Goal: Task Accomplishment & Management: Complete application form

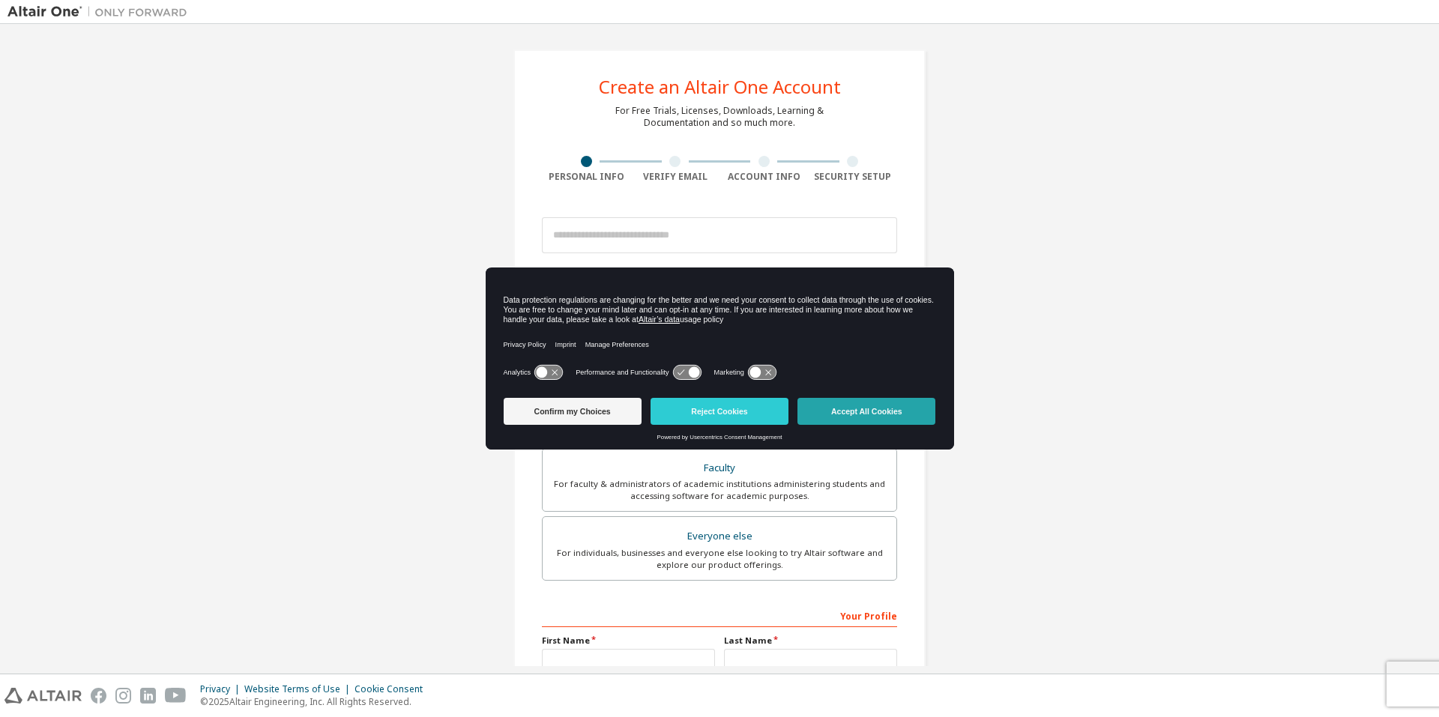
click at [834, 412] on button "Accept All Cookies" at bounding box center [867, 411] width 138 height 27
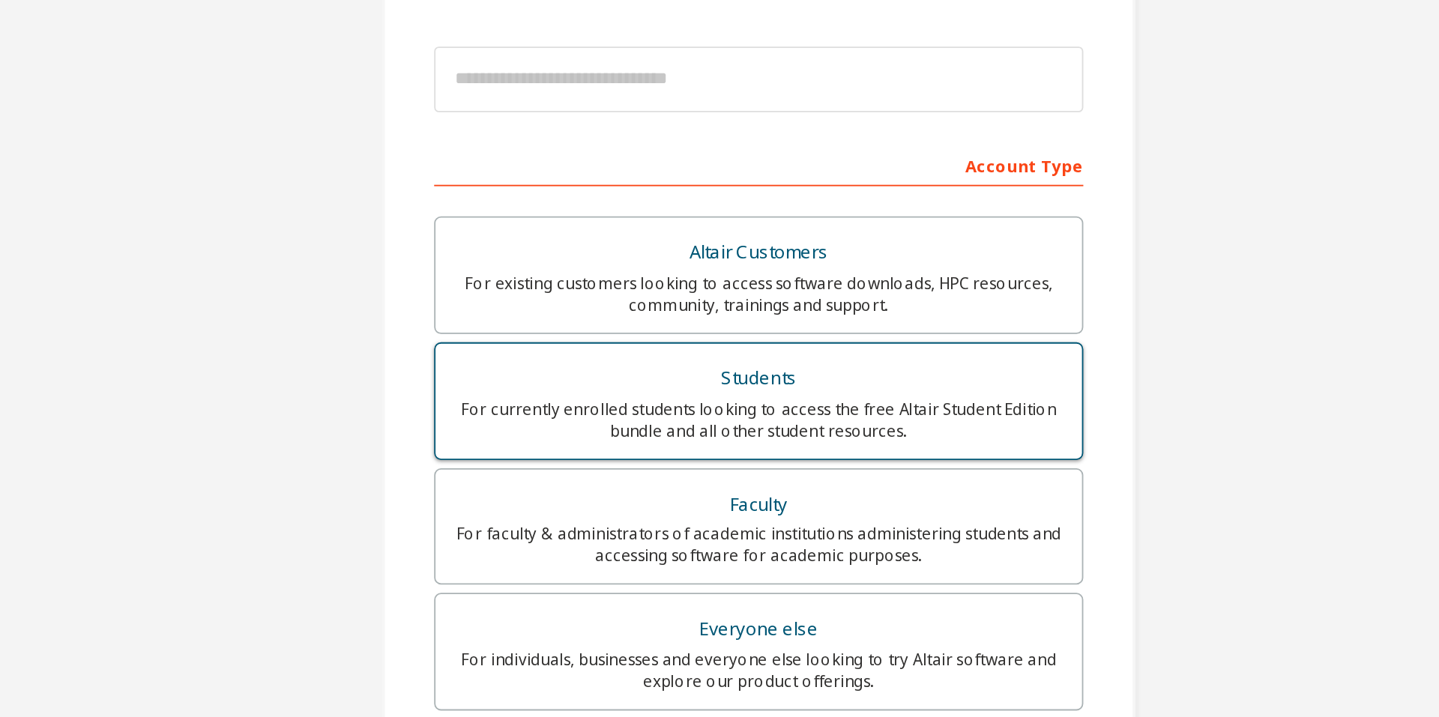
click at [672, 424] on div "For currently enrolled students looking to access the free Altair Student Editi…" at bounding box center [720, 422] width 336 height 24
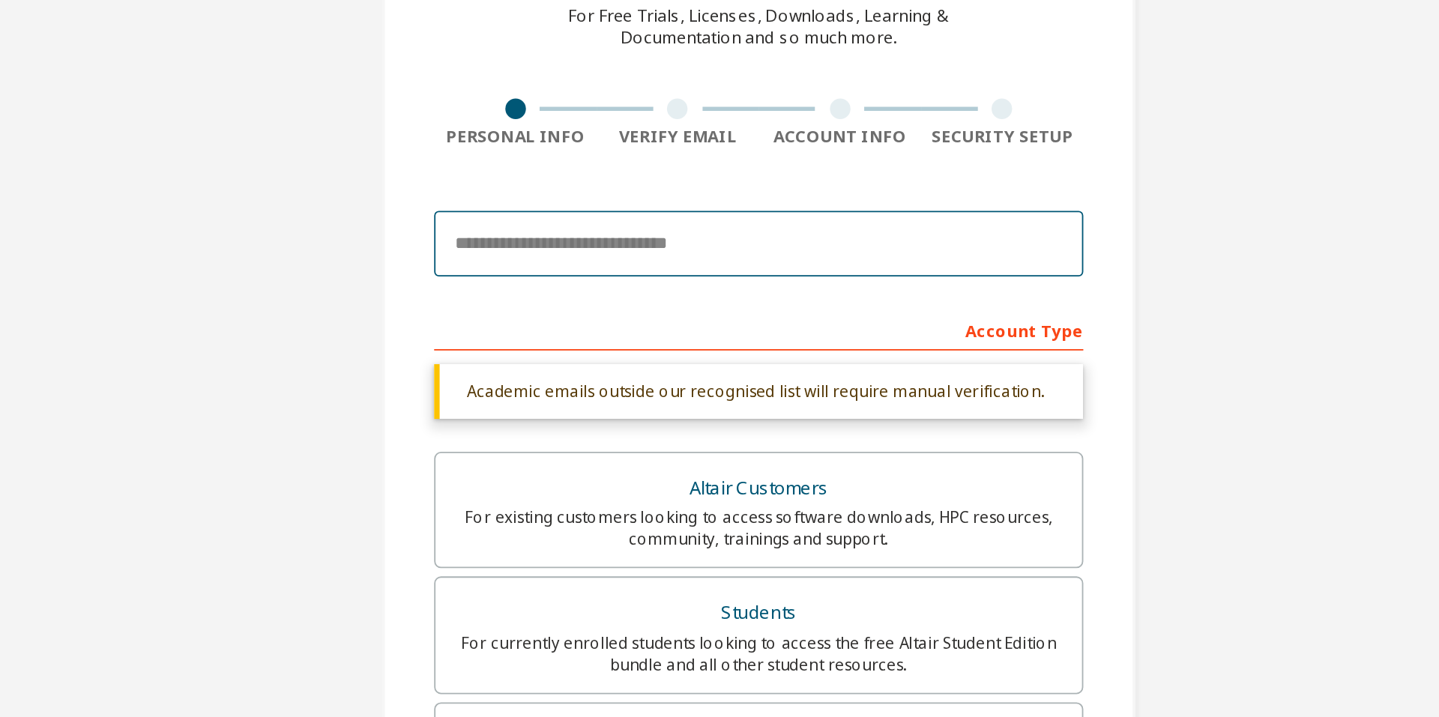
drag, startPoint x: 696, startPoint y: 334, endPoint x: 696, endPoint y: 244, distance: 90.0
click at [696, 244] on input "email" at bounding box center [719, 235] width 355 height 36
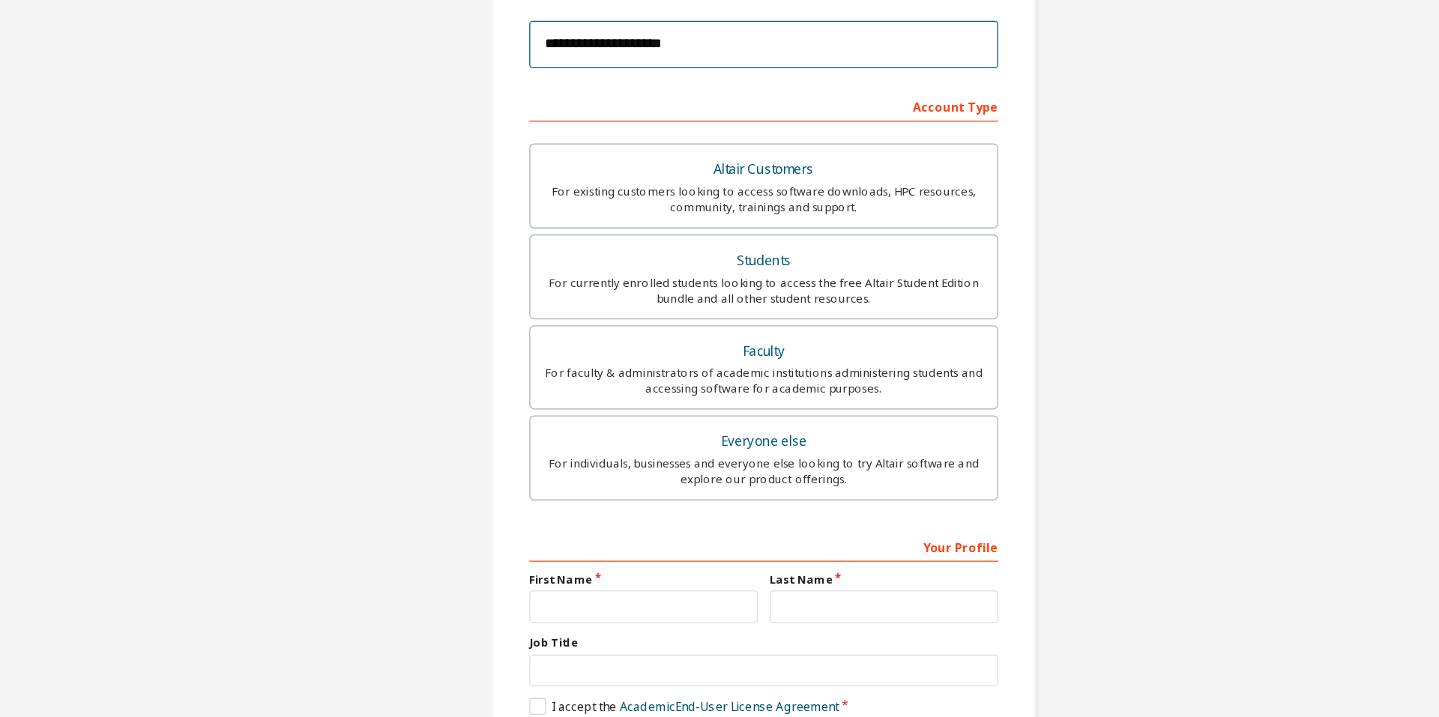
scroll to position [159, 0]
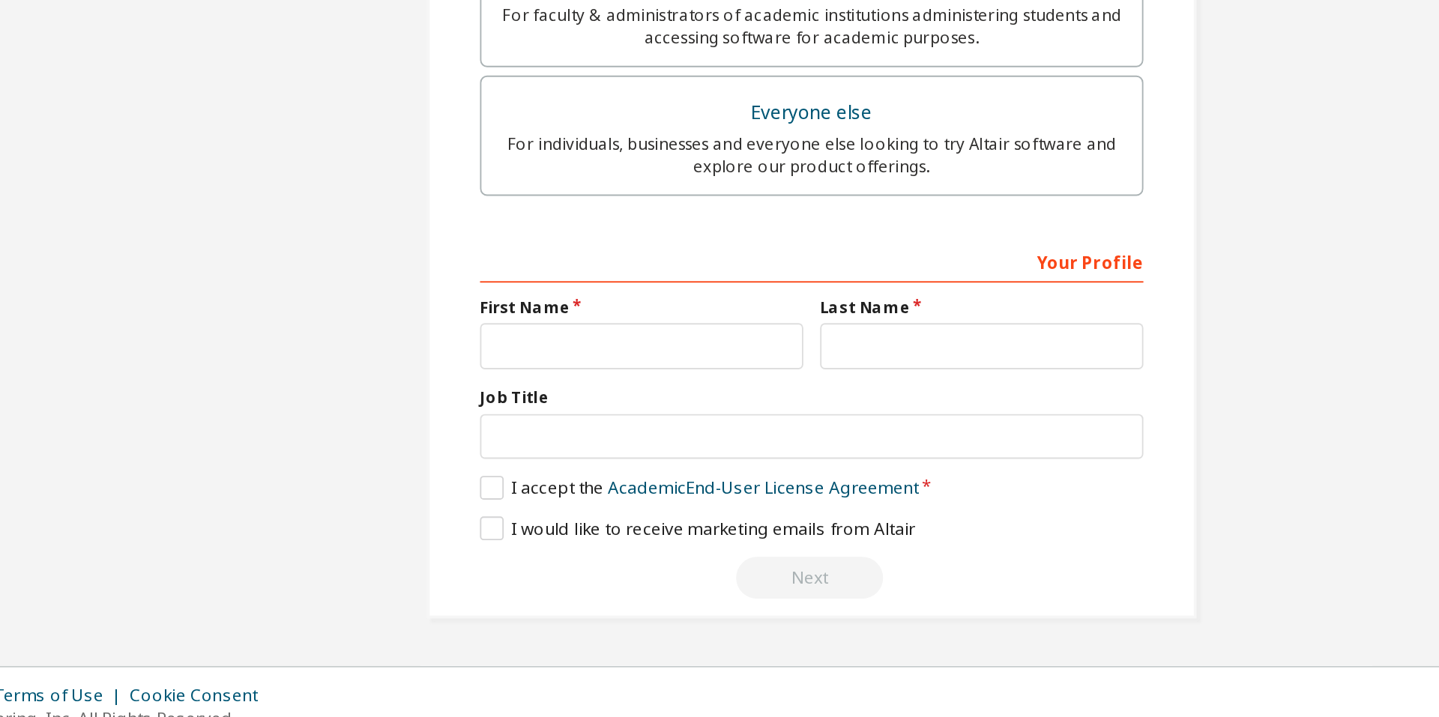
type input "**********"
click at [649, 511] on input "text" at bounding box center [628, 502] width 173 height 25
type input "*"
type input "******"
click at [823, 502] on input "text" at bounding box center [810, 502] width 173 height 25
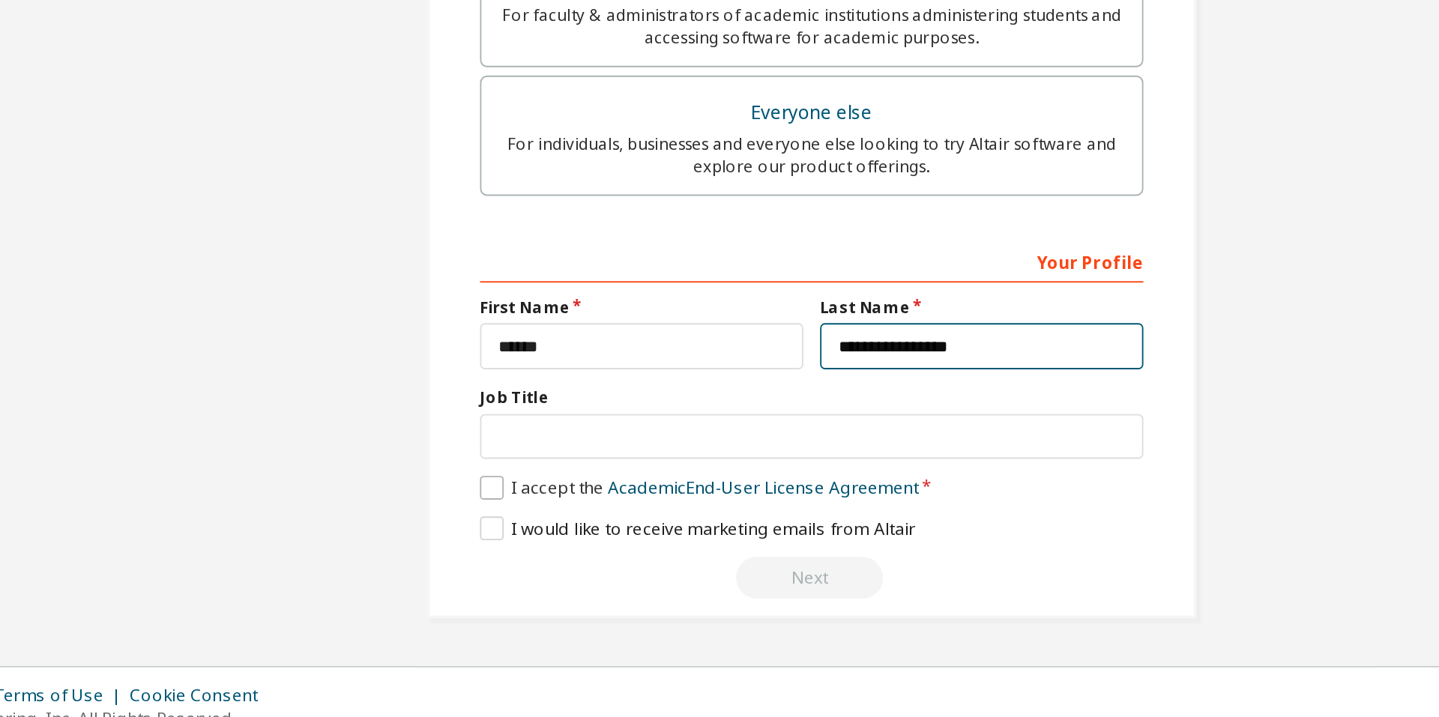
type input "**********"
click at [547, 572] on label "I accept the Academic End-User License Agreement" at bounding box center [659, 578] width 235 height 13
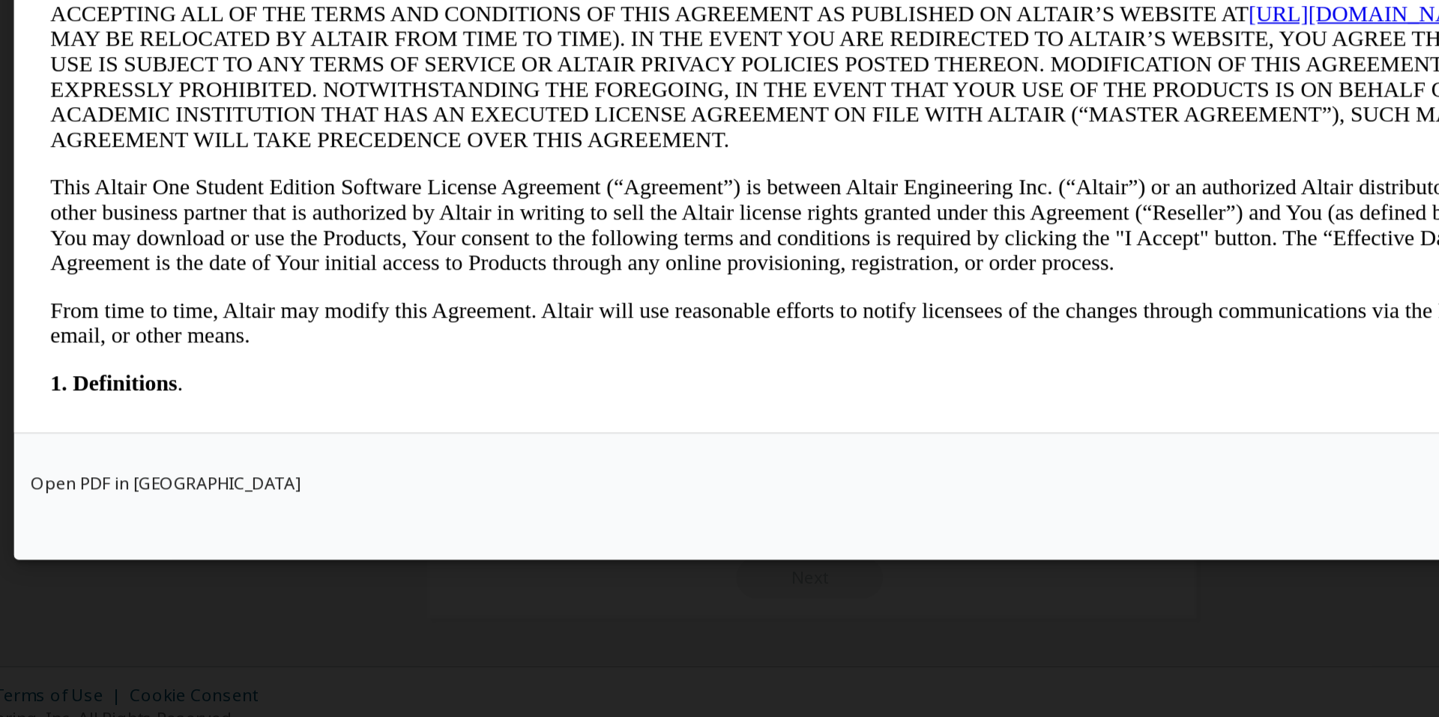
scroll to position [0, 0]
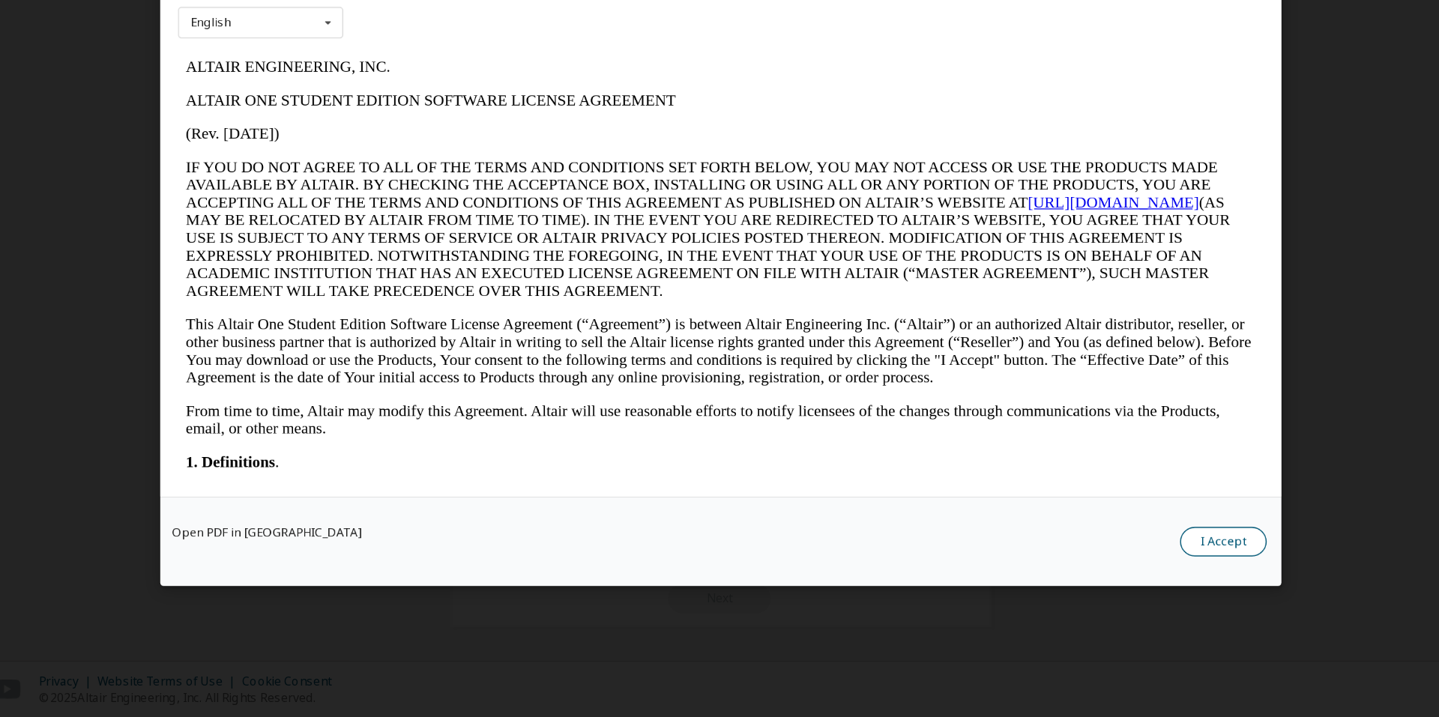
click at [1082, 583] on button "I Accept" at bounding box center [1103, 583] width 66 height 22
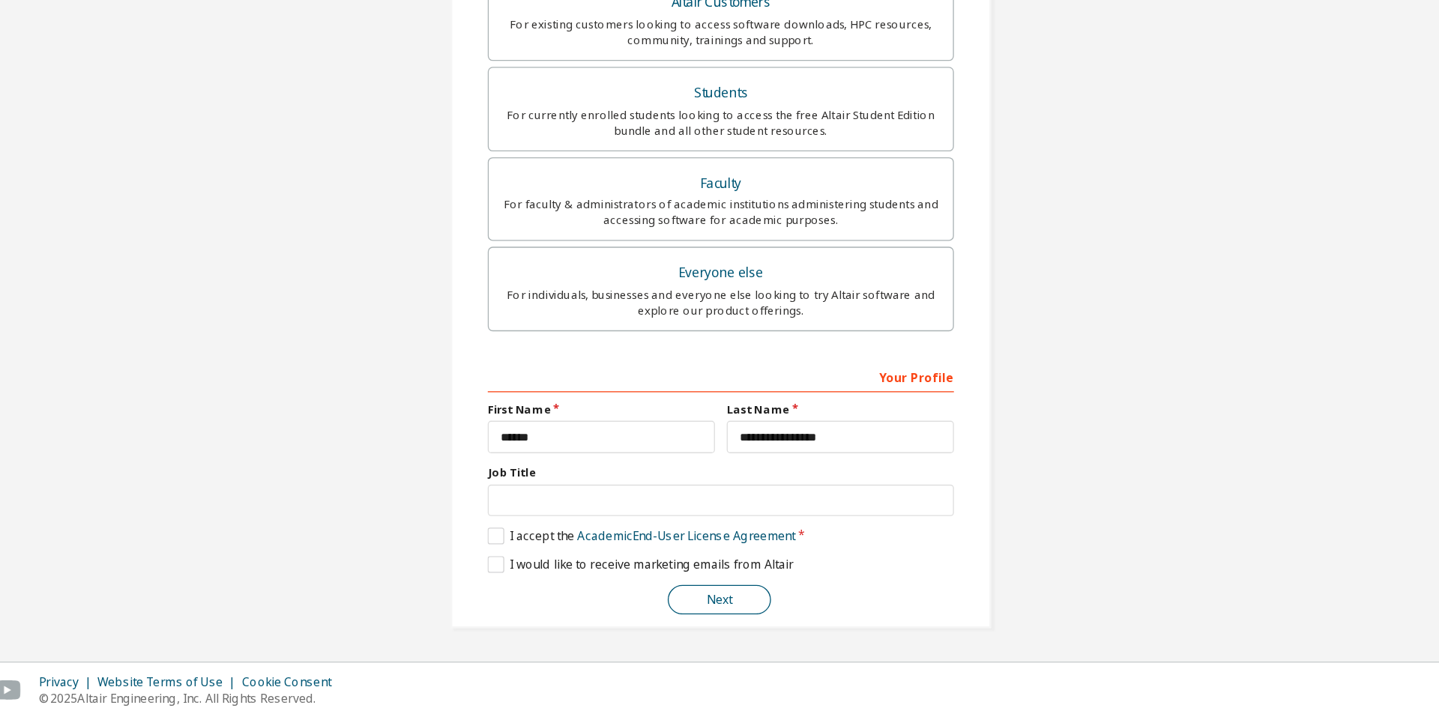
click at [704, 624] on button "Next" at bounding box center [718, 626] width 79 height 22
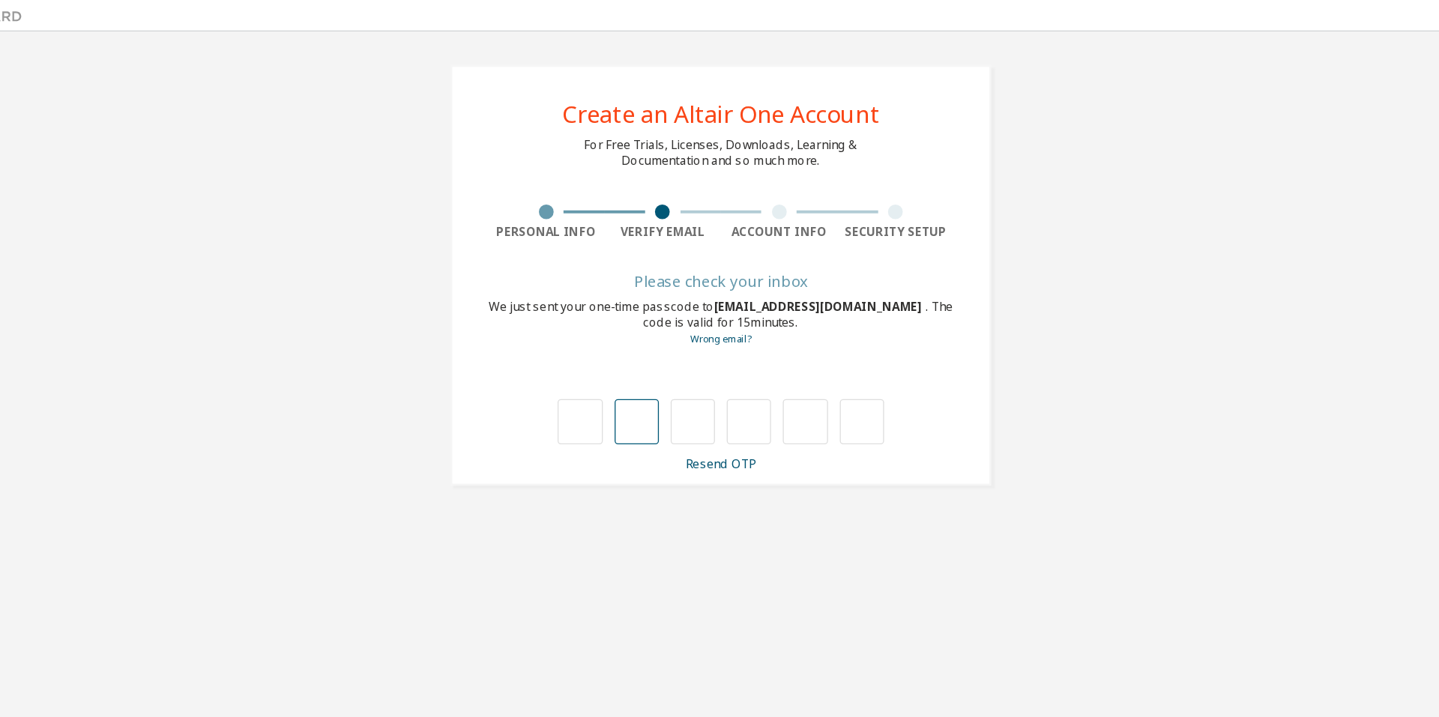
type input "*"
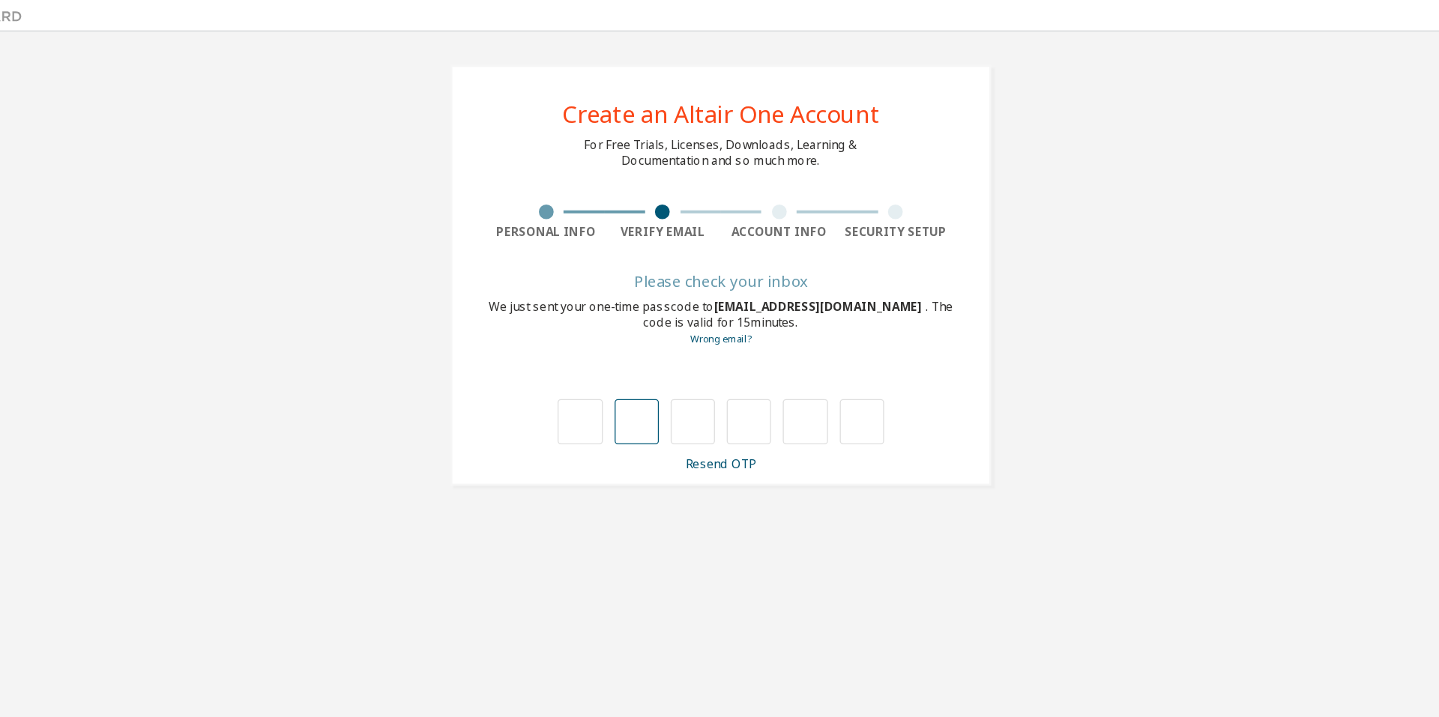
type input "*"
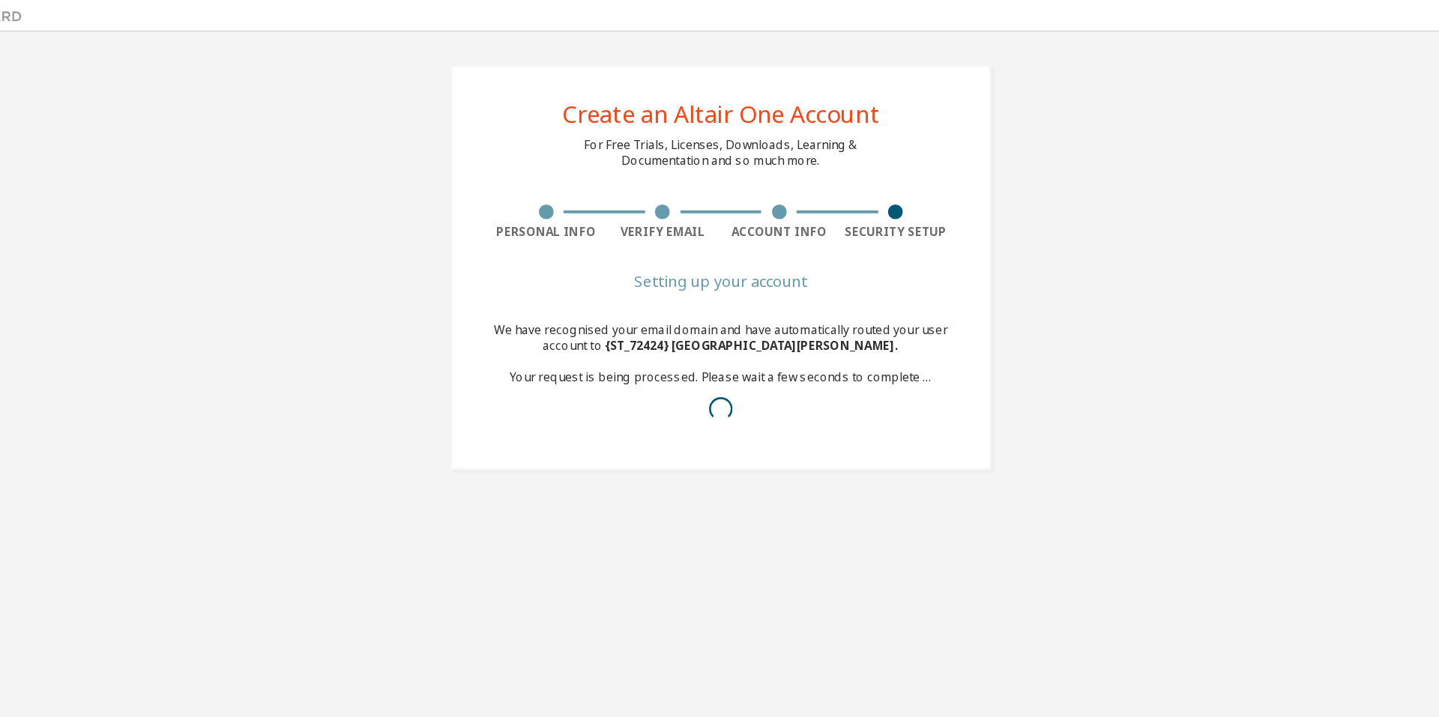
click at [783, 271] on div "We have recognised your email domain and have automatically routed your user ac…" at bounding box center [719, 288] width 355 height 84
